Goal: Check status: Check status

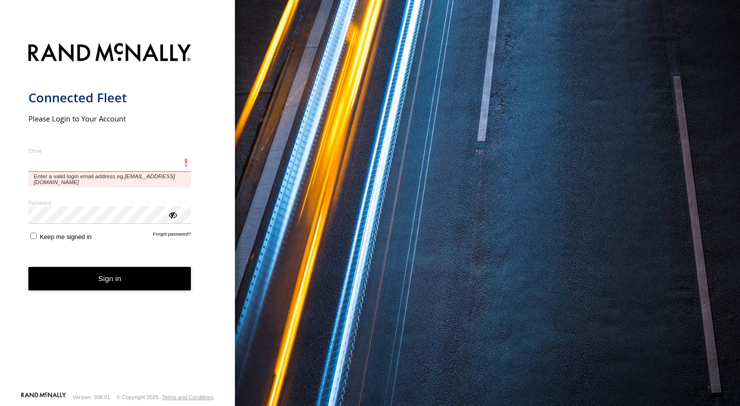
type input "**********"
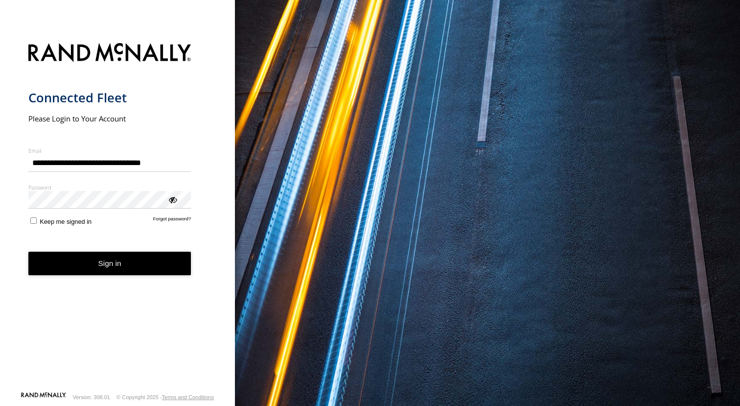
click at [106, 259] on button "Sign in" at bounding box center [109, 264] width 163 height 24
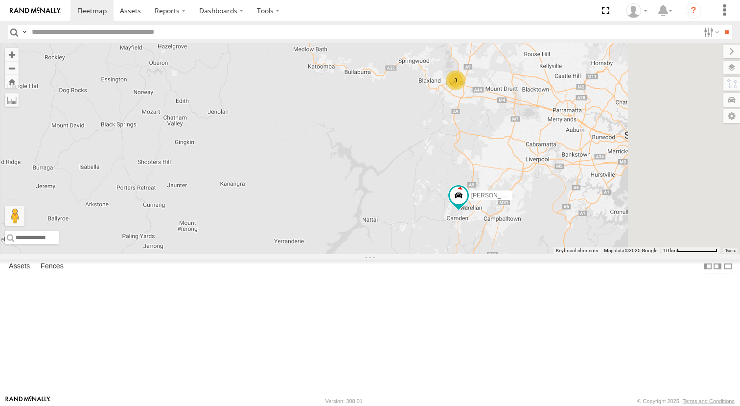
drag, startPoint x: 703, startPoint y: 332, endPoint x: 594, endPoint y: 313, distance: 111.3
click at [594, 254] on div "[PERSON_NAME] - NEW ute [PERSON_NAME] [PERSON_NAME] 3" at bounding box center [370, 148] width 740 height 211
